Goal: Transaction & Acquisition: Book appointment/travel/reservation

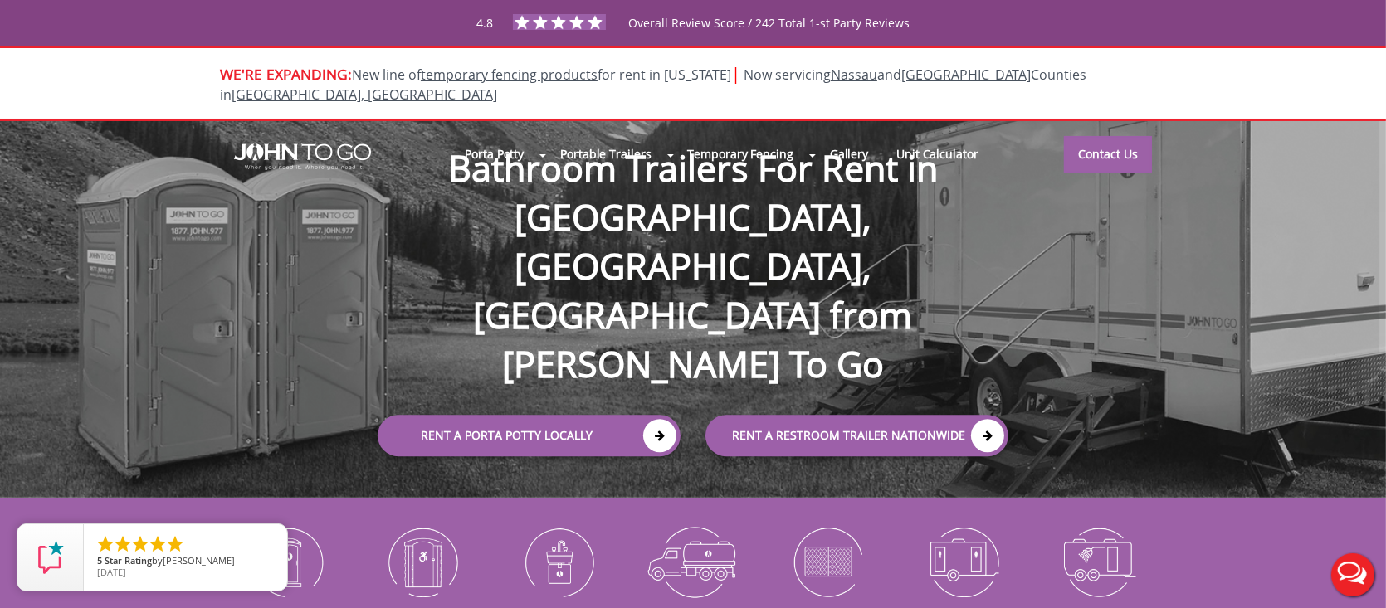
click at [0, 0] on link "close" at bounding box center [0, 0] width 0 height 0
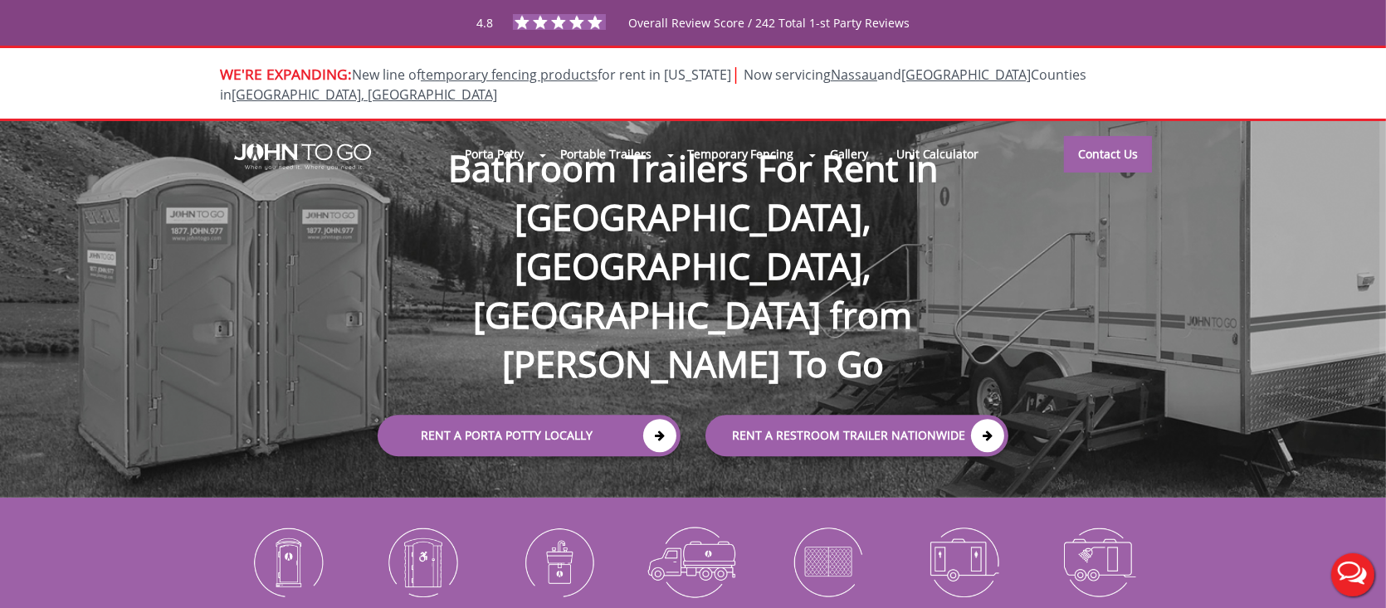
click at [282, 553] on link "close" at bounding box center [270, 541] width 37 height 37
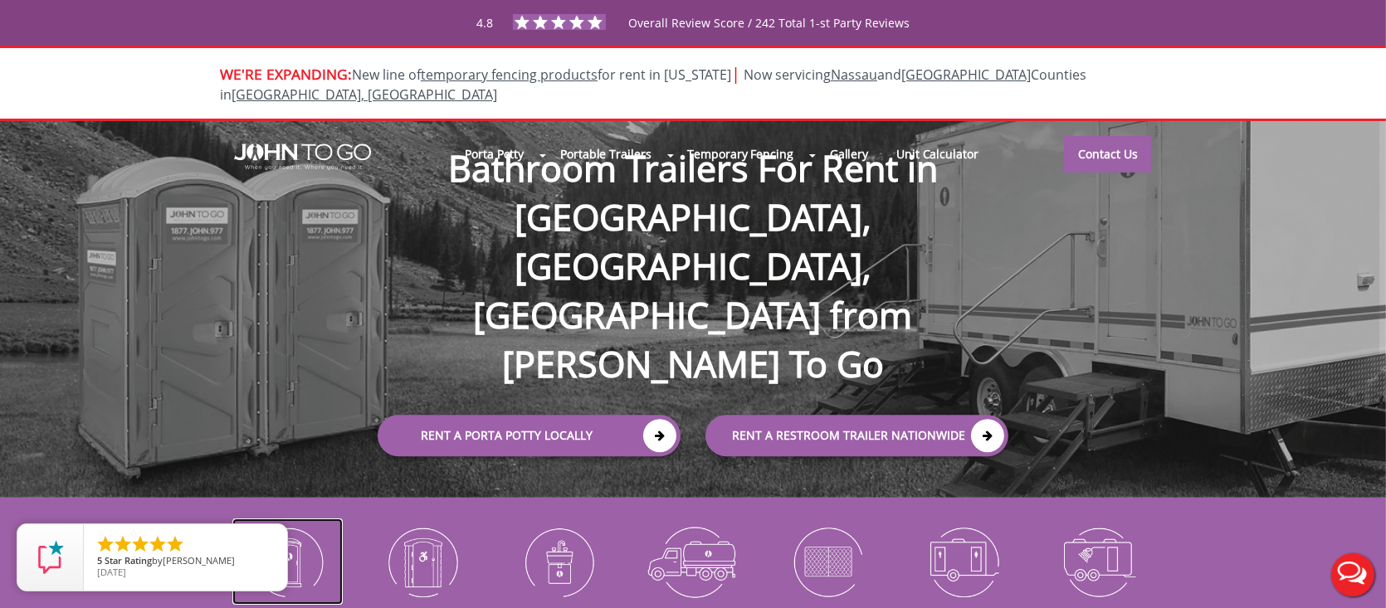
click at [300, 543] on img at bounding box center [287, 562] width 110 height 86
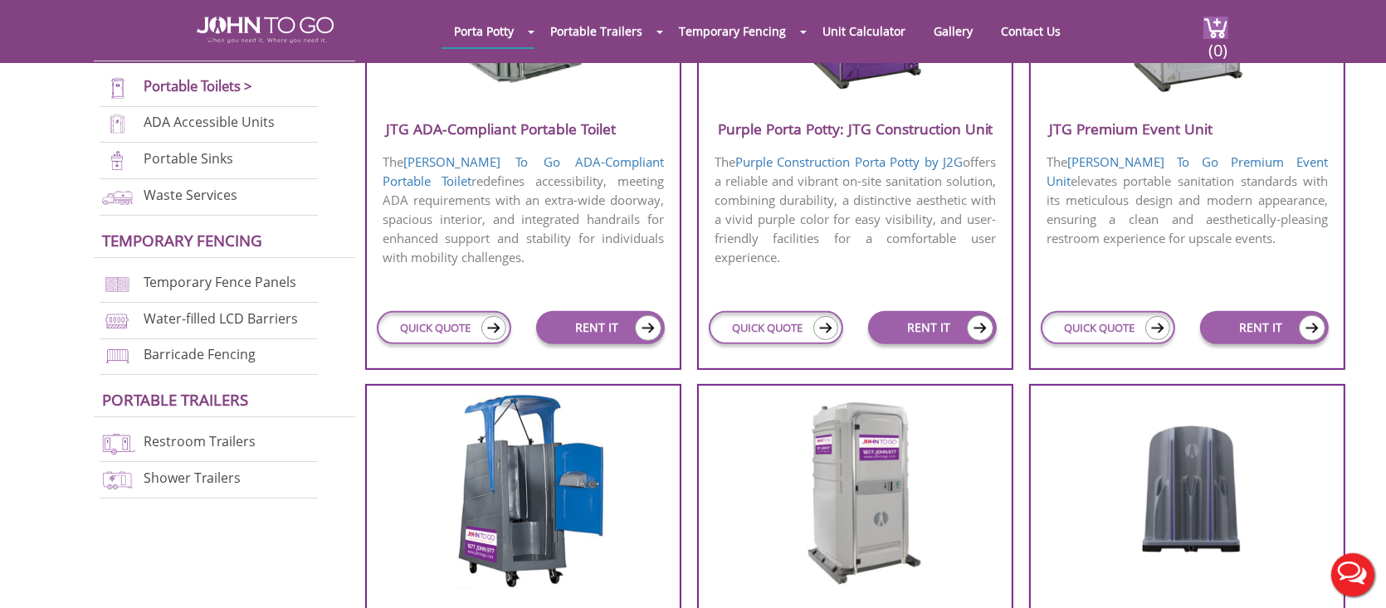
scroll to position [830, 0]
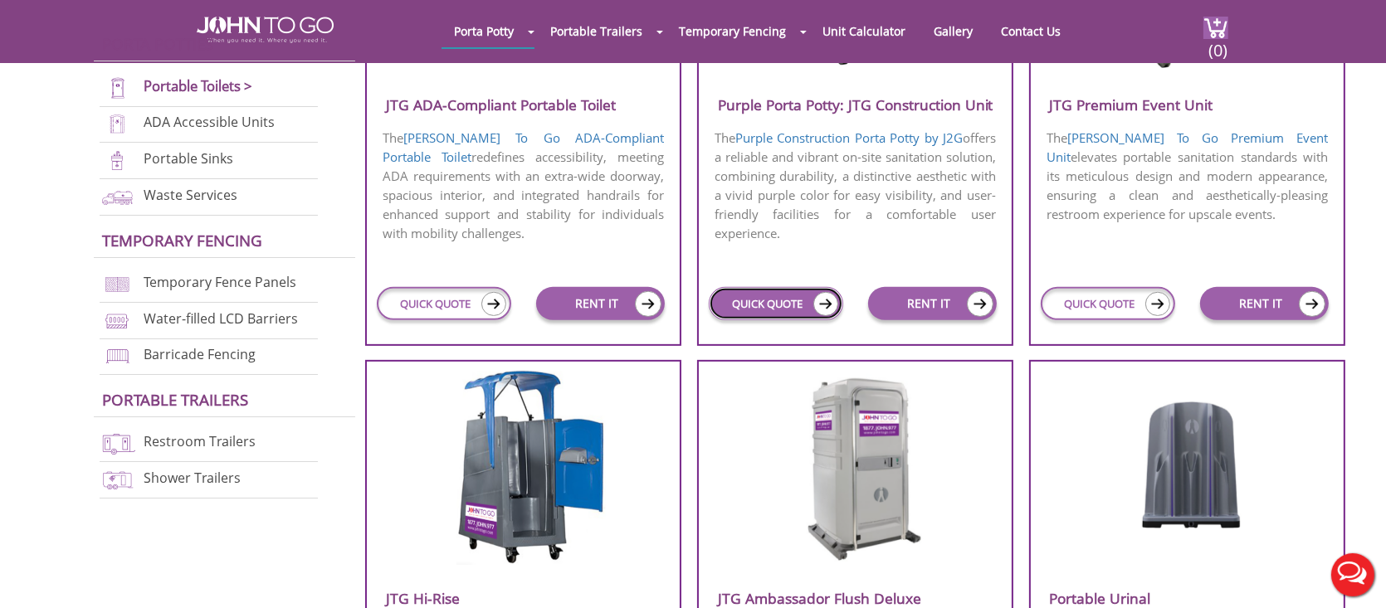
click at [769, 306] on link "QUICK QUOTE" at bounding box center [776, 303] width 134 height 33
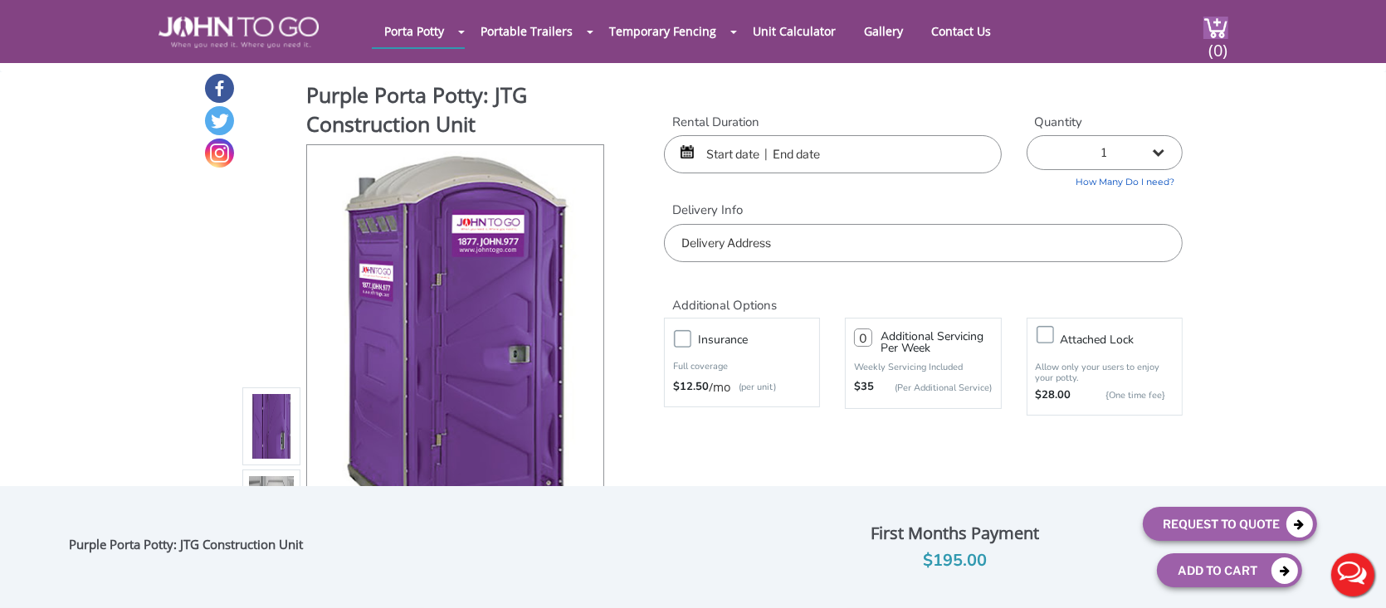
scroll to position [83, 0]
